Goal: Information Seeking & Learning: Understand process/instructions

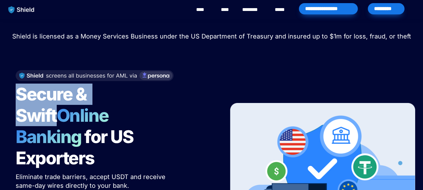
drag, startPoint x: 19, startPoint y: 97, endPoint x: 130, endPoint y: 94, distance: 112.0
click at [130, 94] on h1 "Secure & Swift Online Banking for US Exporters" at bounding box center [94, 126] width 157 height 90
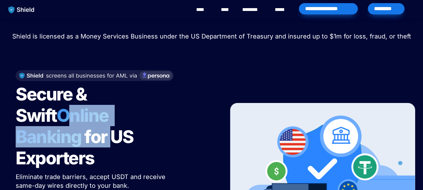
drag, startPoint x: 19, startPoint y: 115, endPoint x: 185, endPoint y: 118, distance: 165.9
click at [185, 118] on div "Secure & Swift Online Banking for US Exporters Eliminate trade barriers, accept…" at bounding box center [114, 161] width 213 height 194
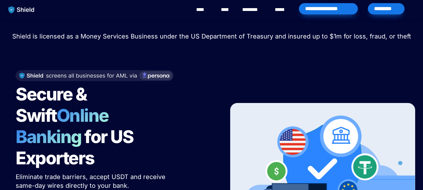
click at [113, 138] on span "for US Exporters" at bounding box center [76, 147] width 121 height 43
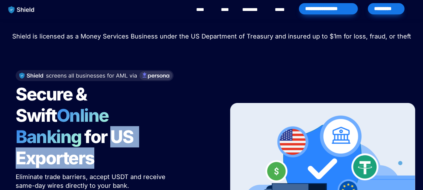
drag, startPoint x: 116, startPoint y: 139, endPoint x: 8, endPoint y: 139, distance: 107.6
click at [8, 139] on div "Secure & Swift Online Banking for US Exporters Eliminate trade barriers, accept…" at bounding box center [114, 161] width 213 height 194
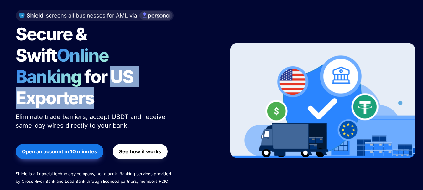
scroll to position [63, 0]
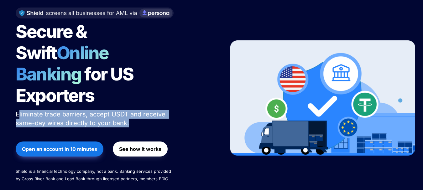
drag, startPoint x: 18, startPoint y: 91, endPoint x: 178, endPoint y: 101, distance: 160.5
click at [178, 101] on div "Secure & Swift Online Banking for US Exporters Eliminate trade barriers, accept…" at bounding box center [114, 98] width 213 height 194
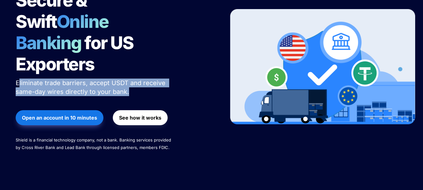
click at [51, 77] on p "Eliminate trade barriers, accept USDT and receive same-day wires directly to yo…" at bounding box center [94, 87] width 157 height 20
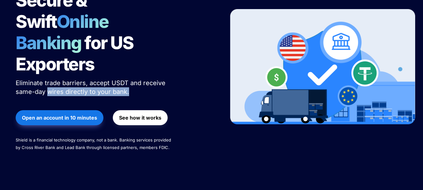
drag, startPoint x: 50, startPoint y: 70, endPoint x: 132, endPoint y: 71, distance: 82.8
click at [132, 77] on p "Eliminate trade barriers, accept USDT and receive same-day wires directly to yo…" at bounding box center [94, 87] width 157 height 20
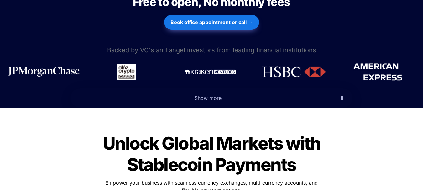
scroll to position [345, 0]
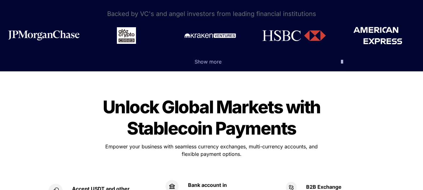
click at [341, 58] on icon "button" at bounding box center [342, 62] width 2 height 8
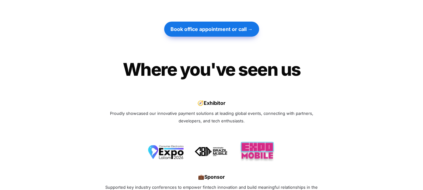
scroll to position [2039, 0]
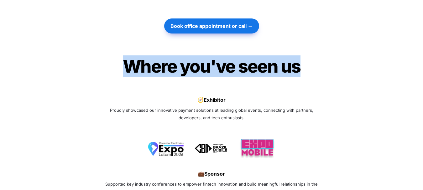
drag, startPoint x: 131, startPoint y: 46, endPoint x: 333, endPoint y: 44, distance: 202.3
click at [333, 47] on div "Where you've seen us Where you've seen us Join 1000+ happy startups that use Ca…" at bounding box center [211, 151] width 423 height 209
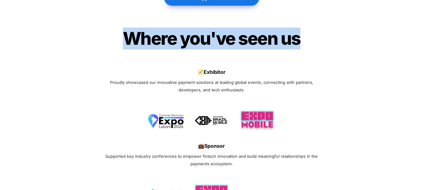
scroll to position [2101, 0]
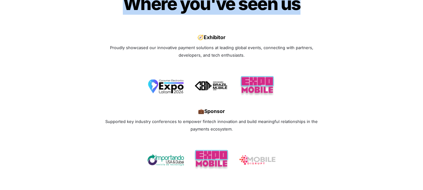
drag, startPoint x: 206, startPoint y: 18, endPoint x: 231, endPoint y: 14, distance: 25.6
click at [231, 32] on p "🧭 Exhibitor" at bounding box center [212, 37] width 220 height 10
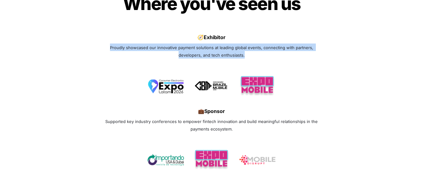
drag, startPoint x: 110, startPoint y: 27, endPoint x: 341, endPoint y: 37, distance: 231.7
click at [341, 37] on div "Where you've seen us Where you've seen us Join 1000+ happy startups that use Ca…" at bounding box center [211, 88] width 423 height 209
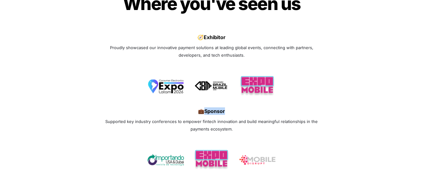
drag, startPoint x: 205, startPoint y: 89, endPoint x: 231, endPoint y: 88, distance: 25.8
click at [231, 106] on p "💼 Sponsor" at bounding box center [212, 111] width 220 height 10
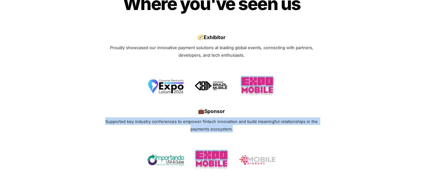
drag, startPoint x: 105, startPoint y: 101, endPoint x: 288, endPoint y: 107, distance: 182.3
click at [288, 116] on p "Supported key industry conferences to empower fintech innovation and build mean…" at bounding box center [212, 125] width 220 height 18
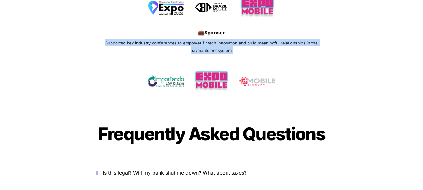
scroll to position [2195, 0]
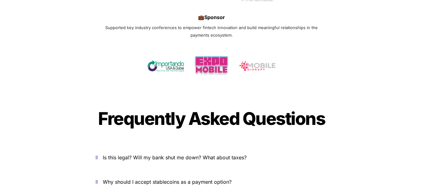
drag, startPoint x: 95, startPoint y: 95, endPoint x: 431, endPoint y: 97, distance: 335.9
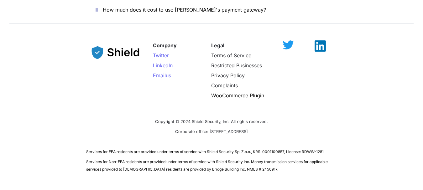
scroll to position [2468, 0]
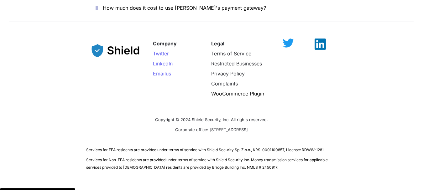
drag, startPoint x: 265, startPoint y: 108, endPoint x: 158, endPoint y: 109, distance: 106.6
click at [158, 125] on p "Corporate office: [STREET_ADDRESS]" at bounding box center [211, 130] width 251 height 10
drag, startPoint x: 154, startPoint y: 97, endPoint x: 285, endPoint y: 94, distance: 130.8
click at [285, 114] on p "Copyright © 2024 Shield Security, Inc. All rights reserved." at bounding box center [211, 119] width 251 height 10
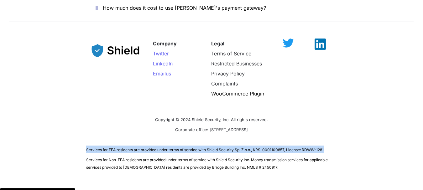
drag, startPoint x: 82, startPoint y: 130, endPoint x: 339, endPoint y: 129, distance: 256.9
click at [339, 129] on div "Company Twitter LinkedIn Email us Legal Terms of Service Restricted Businesses …" at bounding box center [211, 102] width 423 height 152
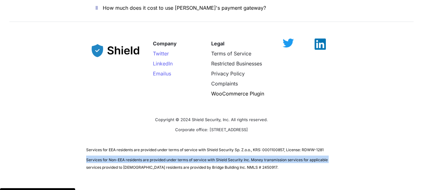
drag, startPoint x: 334, startPoint y: 139, endPoint x: 81, endPoint y: 139, distance: 253.1
click at [81, 139] on div "Company Twitter LinkedIn Email us Legal Terms of Service Restricted Businesses …" at bounding box center [211, 102] width 423 height 152
click at [84, 143] on div "Company Twitter LinkedIn Email us Legal Terms of Service Restricted Businesses …" at bounding box center [211, 102] width 423 height 152
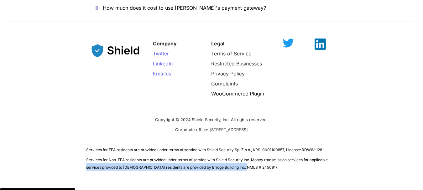
drag, startPoint x: 86, startPoint y: 144, endPoint x: 312, endPoint y: 144, distance: 225.8
click at [312, 144] on div "Company Twitter LinkedIn Email us Legal Terms of Service Restricted Businesses …" at bounding box center [211, 102] width 423 height 152
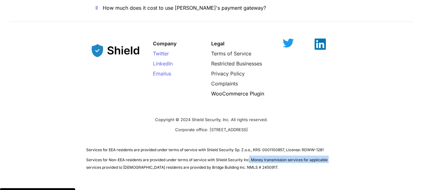
drag, startPoint x: 250, startPoint y: 138, endPoint x: 339, endPoint y: 141, distance: 89.4
click at [339, 141] on div "Company Twitter LinkedIn Email us Legal Terms of Service Restricted Businesses …" at bounding box center [211, 102] width 423 height 152
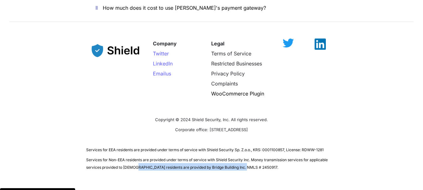
drag, startPoint x: 135, startPoint y: 145, endPoint x: 250, endPoint y: 148, distance: 114.2
click at [249, 155] on p "Services for Non-EEA residents are provided under terms of service with Shield …" at bounding box center [211, 164] width 251 height 18
click at [256, 155] on p "Services for Non-EEA residents are provided under terms of service with Shield …" at bounding box center [211, 164] width 251 height 18
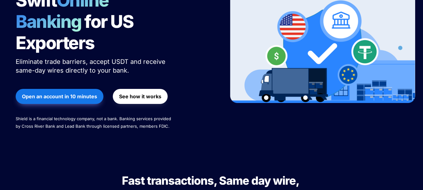
scroll to position [0, 0]
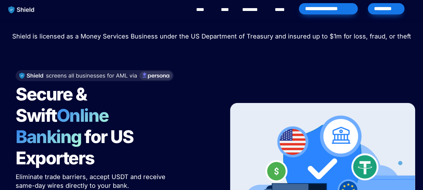
click at [393, 10] on div "*********" at bounding box center [386, 8] width 37 height 11
click at [202, 9] on link "****" at bounding box center [203, 10] width 14 height 8
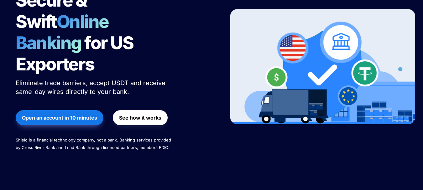
click at [57, 115] on strong "Open an account in 10 minutes" at bounding box center [59, 118] width 75 height 6
click at [146, 115] on strong "See how it works" at bounding box center [140, 118] width 42 height 6
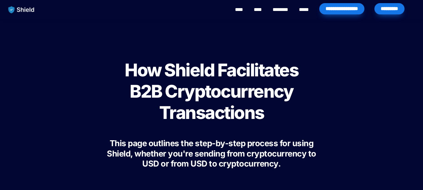
scroll to position [31, 0]
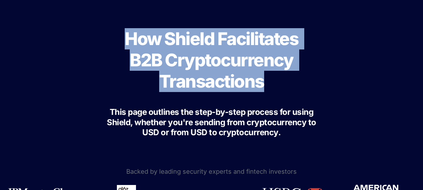
drag, startPoint x: 123, startPoint y: 35, endPoint x: 289, endPoint y: 81, distance: 171.4
click at [289, 81] on h1 "How Shield Facilitates B2B Cryptocurrency Transactions" at bounding box center [212, 60] width 188 height 69
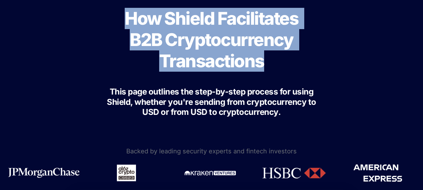
scroll to position [63, 0]
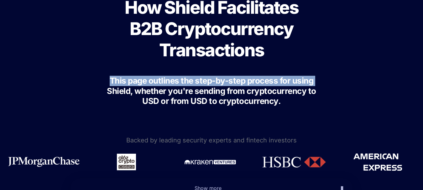
drag, startPoint x: 110, startPoint y: 81, endPoint x: 330, endPoint y: 82, distance: 220.5
click at [330, 82] on div "How Shield Facilitates B2B Cryptocurrency Transactions This page outlines the s…" at bounding box center [211, 48] width 251 height 161
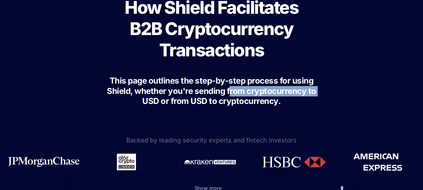
drag, startPoint x: 231, startPoint y: 93, endPoint x: 325, endPoint y: 90, distance: 94.7
click at [325, 90] on div "How Shield Facilitates B2B Cryptocurrency Transactions This page outlines the s…" at bounding box center [211, 48] width 251 height 161
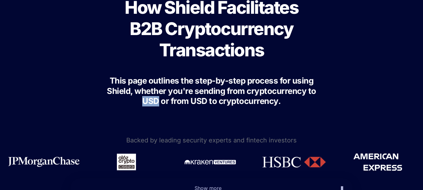
drag, startPoint x: 158, startPoint y: 103, endPoint x: 140, endPoint y: 103, distance: 18.2
click at [140, 103] on h3 "This page outlines the step-by-step process for using Shield, whether you're se…" at bounding box center [212, 91] width 220 height 36
click at [167, 103] on span "This page outlines the step-by-step process for using Shield, whether you're se…" at bounding box center [212, 91] width 211 height 30
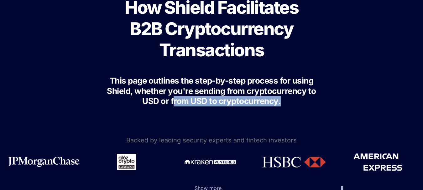
drag, startPoint x: 174, startPoint y: 101, endPoint x: 314, endPoint y: 104, distance: 139.9
click at [312, 104] on h3 "This page outlines the step-by-step process for using Shield, whether you're se…" at bounding box center [212, 91] width 220 height 36
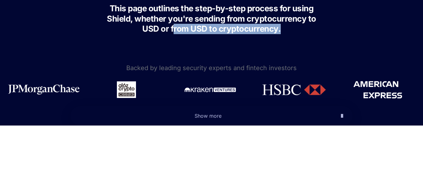
scroll to position [157, 0]
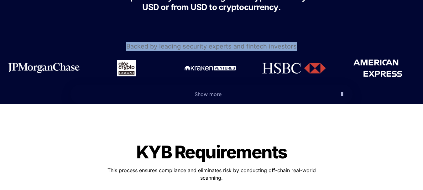
drag, startPoint x: 129, startPoint y: 46, endPoint x: 296, endPoint y: 48, distance: 167.5
click at [296, 48] on p "Backed by leading security experts and fintech investors" at bounding box center [211, 46] width 423 height 11
click at [217, 96] on span "Show more" at bounding box center [208, 94] width 27 height 6
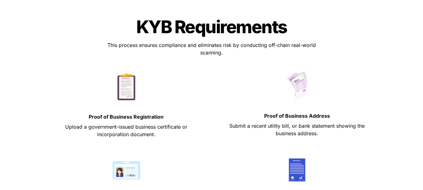
scroll to position [470, 0]
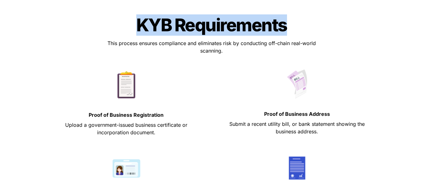
drag, startPoint x: 136, startPoint y: 24, endPoint x: 311, endPoint y: 30, distance: 175.1
click at [310, 29] on div "KYB Requirements KYB Requirements This process ensures compliance and eliminate…" at bounding box center [211, 123] width 345 height 235
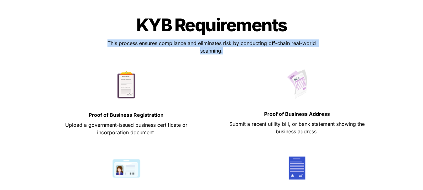
drag, startPoint x: 105, startPoint y: 44, endPoint x: 328, endPoint y: 50, distance: 222.8
click at [328, 50] on div "KYB Requirements KYB Requirements This process ensures compliance and eliminate…" at bounding box center [211, 123] width 345 height 235
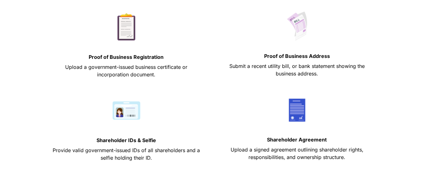
scroll to position [533, 0]
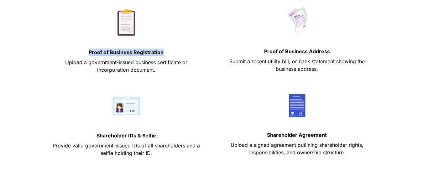
drag, startPoint x: 85, startPoint y: 49, endPoint x: 166, endPoint y: 53, distance: 81.0
click at [166, 53] on p "Proof of Business Registration" at bounding box center [126, 52] width 155 height 10
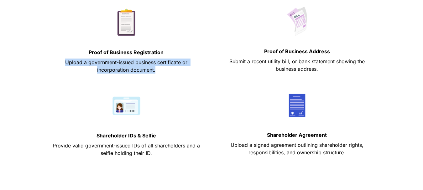
drag, startPoint x: 162, startPoint y: 72, endPoint x: 65, endPoint y: 62, distance: 97.7
click at [65, 62] on p "Upload a government-issued business certificate or incorporation document." at bounding box center [126, 66] width 155 height 18
click at [65, 62] on span "Upload a government-issued business certificate or incorporation document." at bounding box center [127, 66] width 124 height 14
drag, startPoint x: 64, startPoint y: 63, endPoint x: 184, endPoint y: 68, distance: 120.9
click at [184, 68] on p "Upload a government-issued business certificate or incorporation document." at bounding box center [126, 66] width 155 height 18
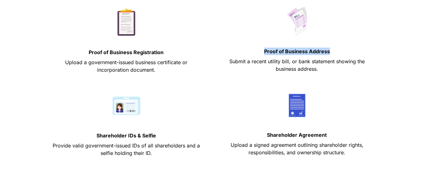
drag, startPoint x: 265, startPoint y: 51, endPoint x: 336, endPoint y: 54, distance: 71.6
click at [336, 54] on p "Proof of Business Address" at bounding box center [297, 51] width 155 height 10
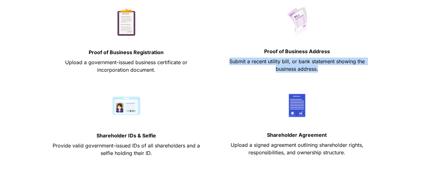
drag, startPoint x: 231, startPoint y: 61, endPoint x: 372, endPoint y: 66, distance: 141.2
click at [372, 66] on p "Submit a recent utility bill, or bank statement showing the business address." at bounding box center [297, 65] width 155 height 18
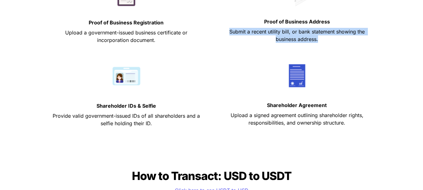
scroll to position [565, 0]
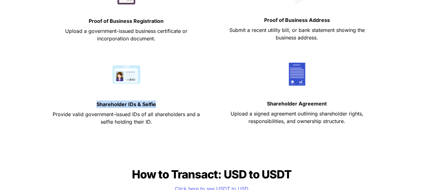
drag, startPoint x: 96, startPoint y: 105, endPoint x: 161, endPoint y: 107, distance: 65.3
click at [161, 107] on p "Shareholder IDs & Selfie" at bounding box center [126, 104] width 155 height 10
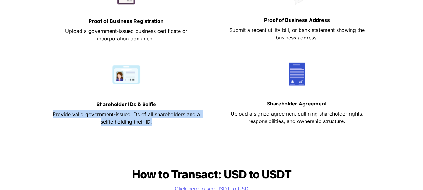
drag, startPoint x: 50, startPoint y: 115, endPoint x: 204, endPoint y: 123, distance: 155.1
click at [204, 123] on div "Shareholder IDs & Selfie Provide valid government-issued IDs of all shareholder…" at bounding box center [126, 98] width 162 height 83
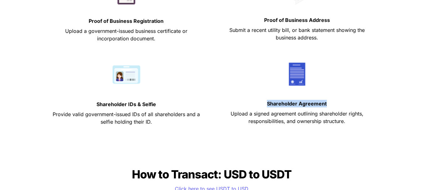
drag, startPoint x: 267, startPoint y: 104, endPoint x: 334, endPoint y: 105, distance: 67.4
click at [334, 105] on p "Shareholder Agreement" at bounding box center [297, 104] width 155 height 10
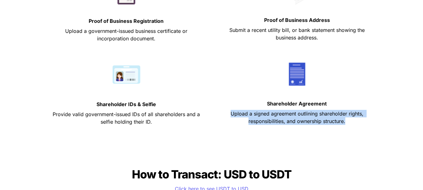
drag, startPoint x: 229, startPoint y: 114, endPoint x: 353, endPoint y: 121, distance: 123.4
click at [353, 121] on p "Upload a signed agreement outlining shareholder rights, responsibilities, and o…" at bounding box center [297, 118] width 155 height 18
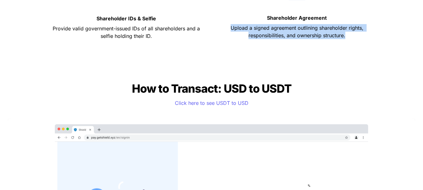
scroll to position [659, 0]
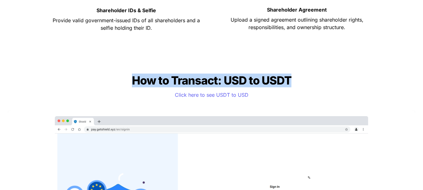
drag, startPoint x: 130, startPoint y: 83, endPoint x: 299, endPoint y: 83, distance: 169.4
click at [299, 83] on h2 "How to Transact: USD to USDT" at bounding box center [212, 80] width 188 height 19
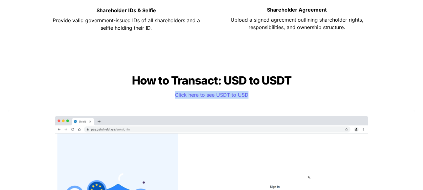
drag, startPoint x: 172, startPoint y: 95, endPoint x: 251, endPoint y: 93, distance: 78.7
click at [251, 93] on p "Click here to see USDT to USD" at bounding box center [212, 95] width 220 height 10
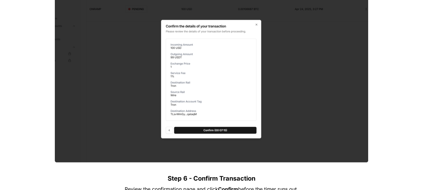
scroll to position [2007, 0]
